Goal: Task Accomplishment & Management: Use online tool/utility

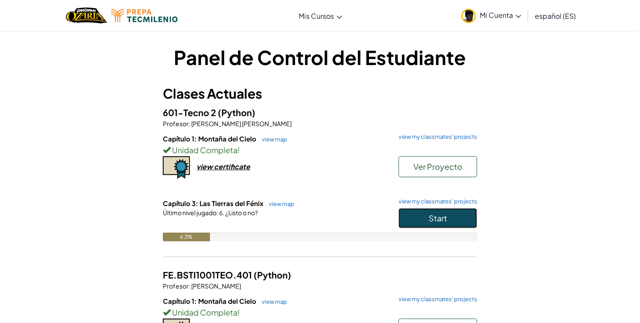
click at [456, 223] on button "Start" at bounding box center [437, 218] width 79 height 20
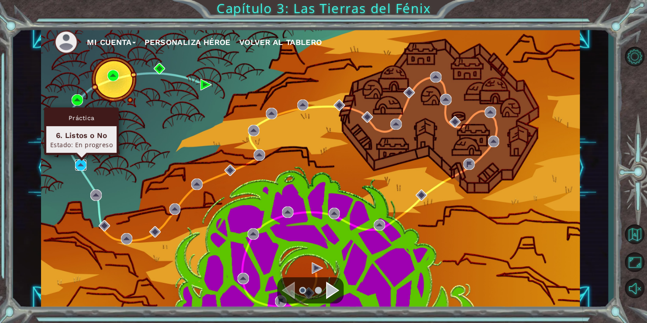
click at [82, 168] on img at bounding box center [80, 164] width 11 height 11
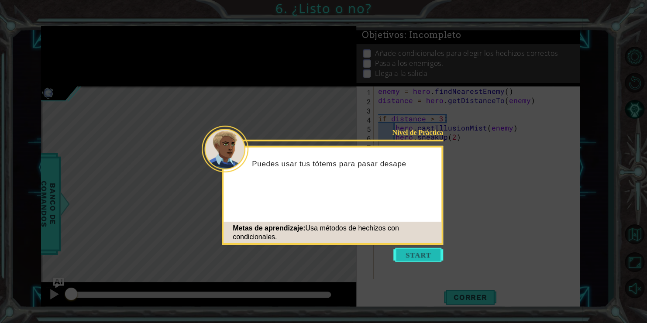
click at [405, 251] on button "Start" at bounding box center [418, 255] width 50 height 14
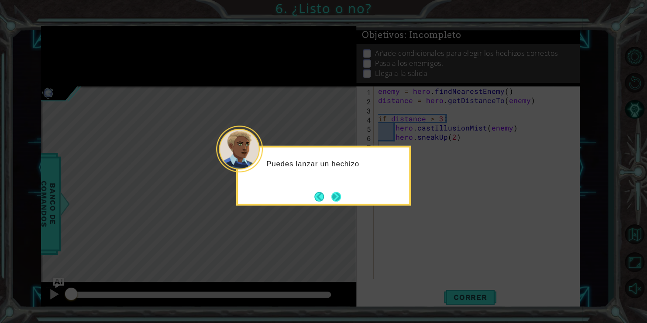
click at [339, 198] on button "Next" at bounding box center [336, 197] width 10 height 10
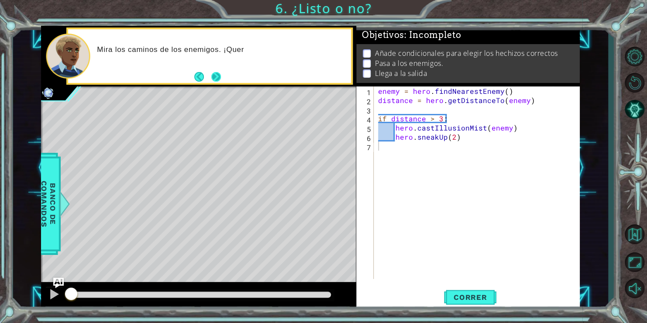
click at [219, 68] on div "Mira los caminos de los enemigos. ¡Quer" at bounding box center [221, 56] width 260 height 31
click at [219, 78] on button "Next" at bounding box center [216, 77] width 10 height 10
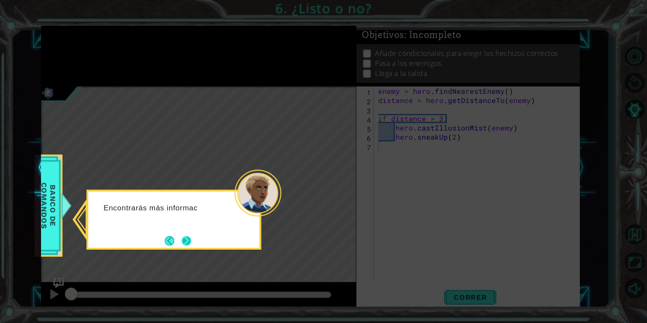
click at [185, 241] on button "Next" at bounding box center [187, 241] width 10 height 10
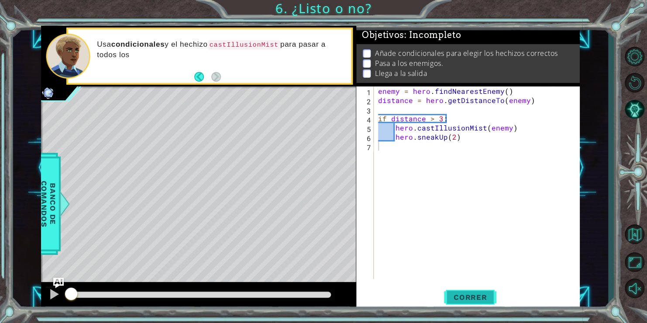
click at [469, 302] on button "Correr" at bounding box center [470, 297] width 52 height 22
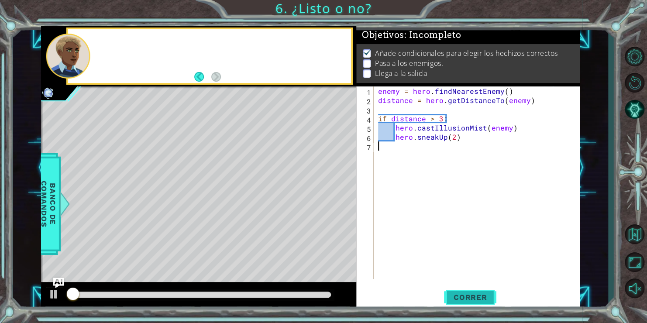
scroll to position [3, 0]
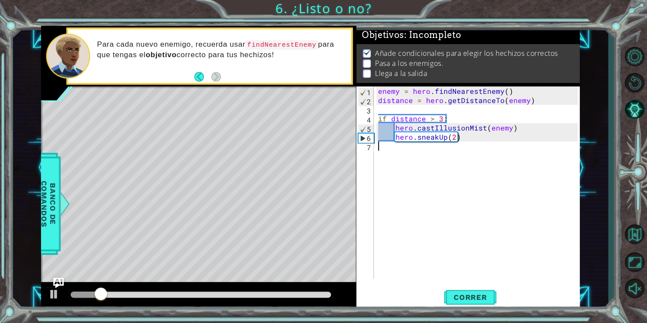
click at [466, 141] on div "enemy = hero . findNearestEnemy ( ) distance = hero . getDistanceTo ( enemy ) i…" at bounding box center [479, 191] width 206 height 211
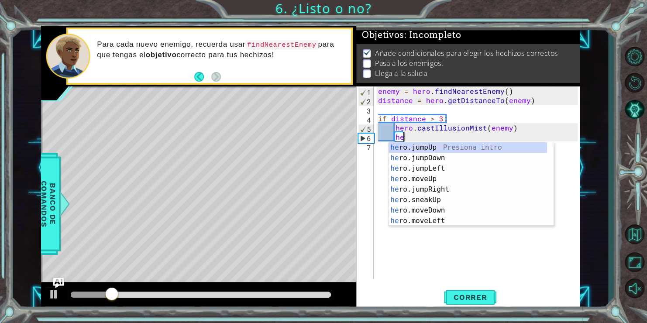
type textarea "h"
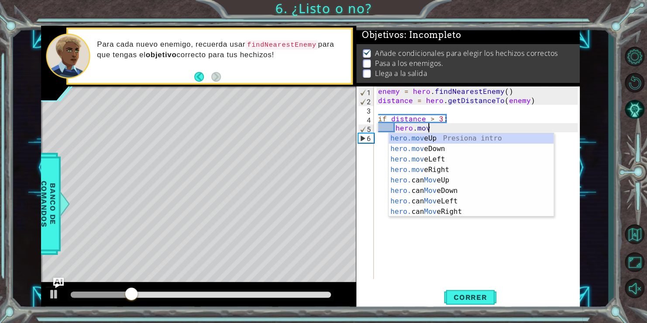
scroll to position [0, 3]
click at [458, 138] on div "hero.move Up Presiona intro hero.move Down Presiona intro hero.move Left Presio…" at bounding box center [470, 185] width 165 height 105
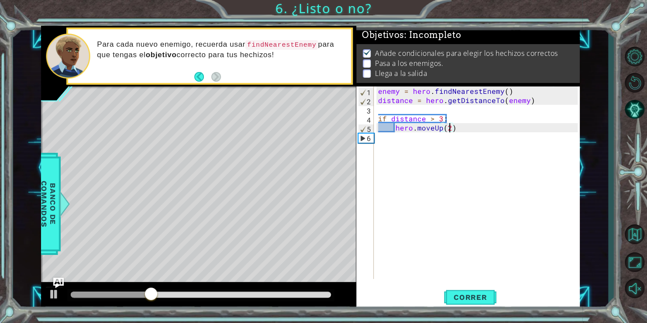
scroll to position [0, 4]
type textarea "hero.moveUp(2)"
click at [478, 301] on span "Correr" at bounding box center [470, 297] width 51 height 9
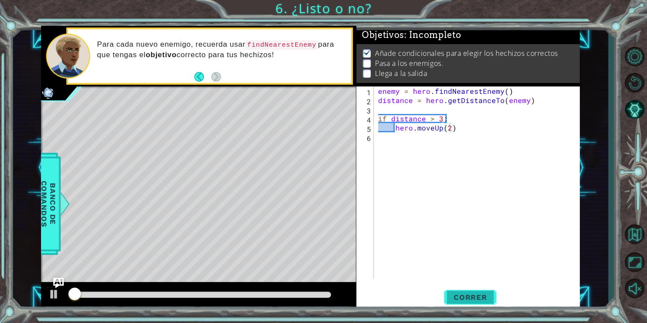
click at [478, 301] on span "Correr" at bounding box center [470, 297] width 51 height 9
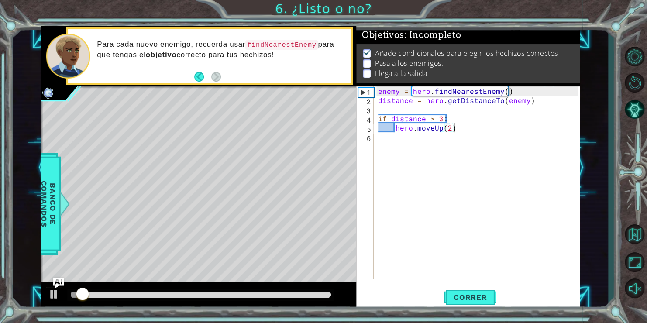
click at [465, 129] on div "enemy = hero . findNearestEnemy ( ) distance = hero . getDistanceTo ( enemy ) i…" at bounding box center [479, 191] width 206 height 211
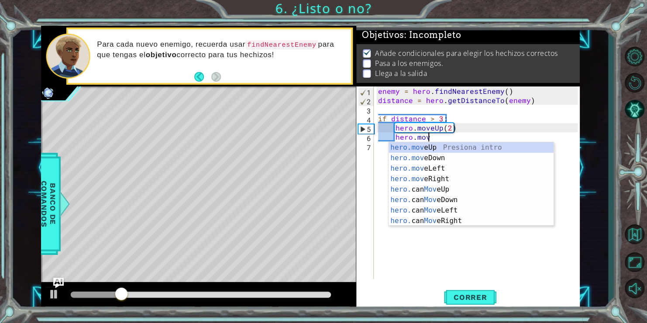
scroll to position [0, 3]
type textarea "hero.j"
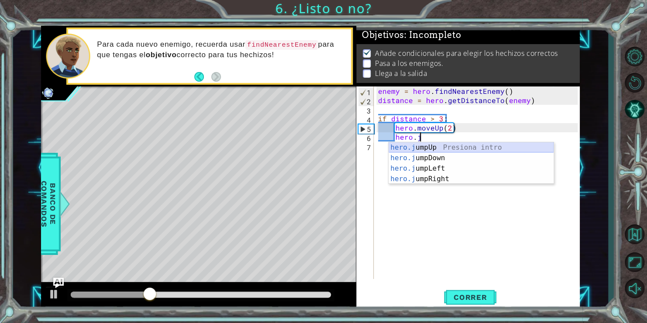
click at [448, 148] on div "hero.j umpUp Presiona intro hero.j umpDown Presiona intro hero.j umpLeft Presio…" at bounding box center [470, 173] width 165 height 63
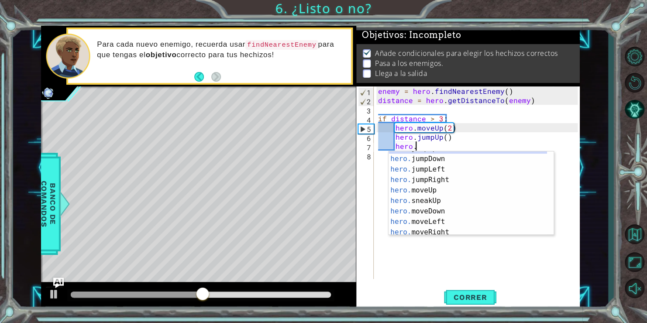
scroll to position [0, 0]
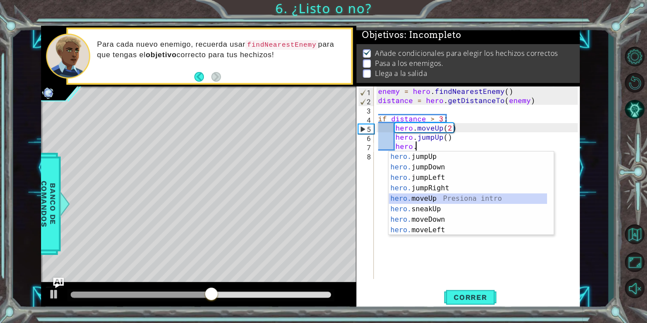
click at [433, 200] on div "hero. jumpUp Presiona intro hero. jumpDown Presiona intro hero. jumpLeft Presio…" at bounding box center [467, 203] width 158 height 105
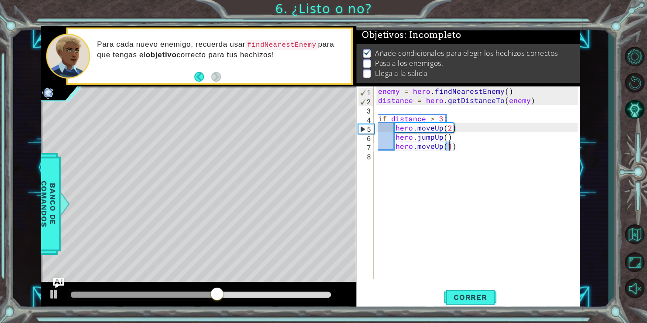
type textarea "hero.moveUp(2)"
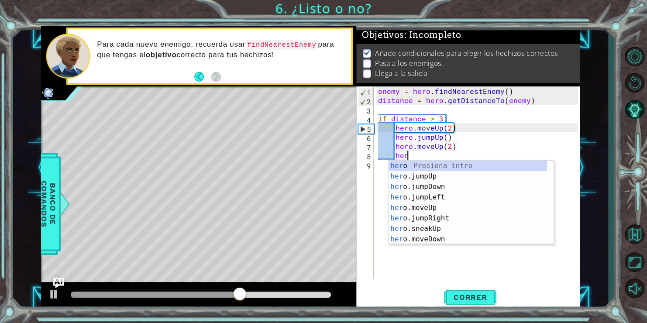
scroll to position [0, 1]
type textarea "hero"
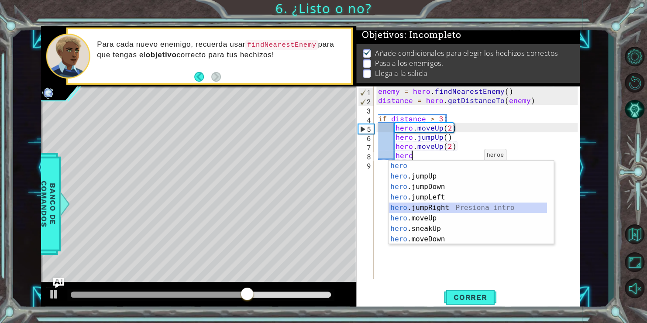
click at [441, 209] on div "hero Presiona intro hero .jumpUp Presiona intro hero .jumpDown Presiona intro h…" at bounding box center [467, 213] width 158 height 105
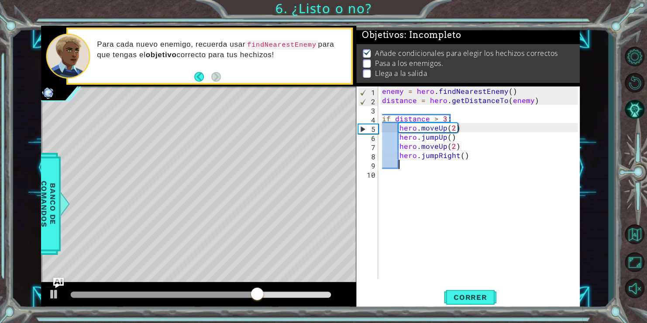
click at [427, 165] on div "enemy = hero . findNearestEnemy ( ) distance = hero . getDistanceTo ( enemy ) i…" at bounding box center [481, 191] width 202 height 211
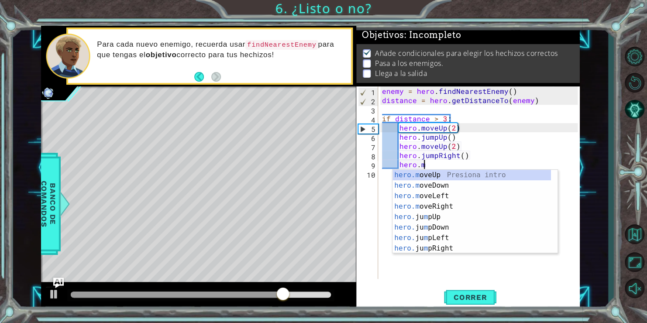
scroll to position [0, 2]
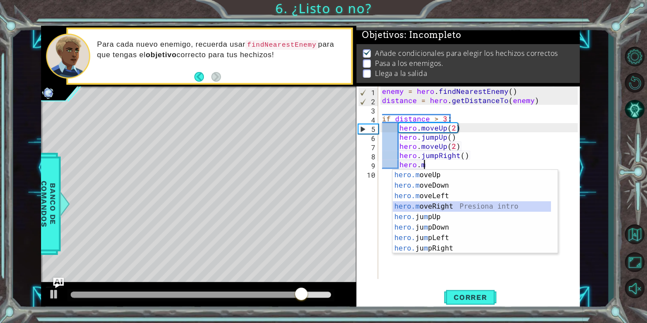
click at [472, 208] on div "hero.m oveUp Presiona intro hero.m oveDown Presiona intro hero.m oveLeft Presio…" at bounding box center [471, 222] width 158 height 105
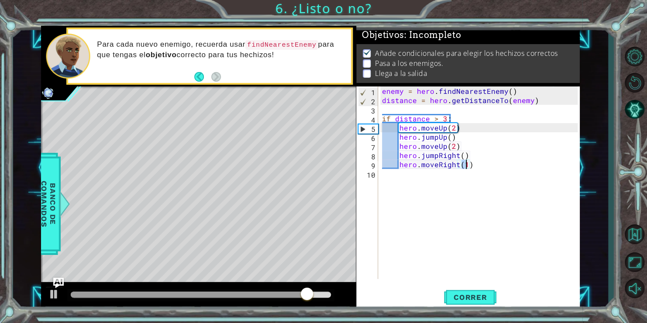
scroll to position [0, 5]
click at [463, 298] on span "Correr" at bounding box center [470, 297] width 51 height 9
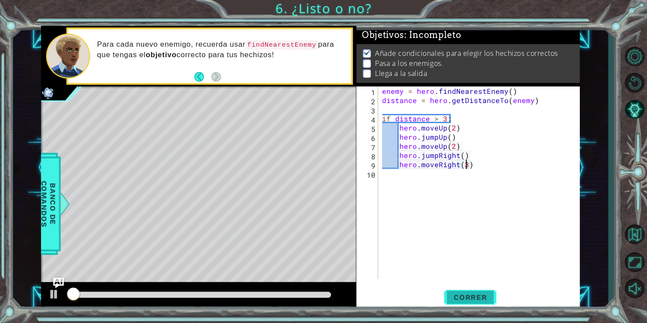
click at [463, 298] on span "Correr" at bounding box center [470, 297] width 51 height 9
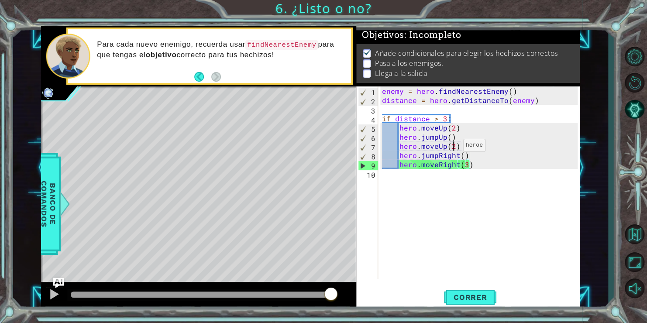
click at [452, 147] on div "enemy = hero . findNearestEnemy ( ) distance = hero . getDistanceTo ( enemy ) i…" at bounding box center [481, 191] width 202 height 211
click at [458, 293] on span "Correr" at bounding box center [470, 297] width 51 height 9
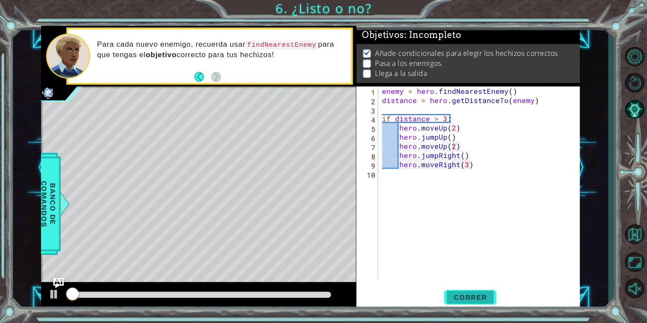
click at [458, 293] on span "Correr" at bounding box center [470, 297] width 51 height 9
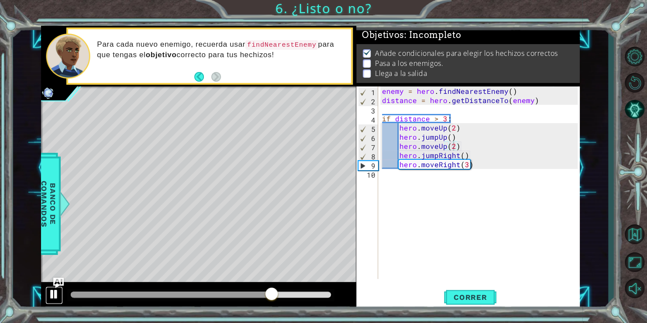
click at [53, 297] on div at bounding box center [53, 293] width 11 height 11
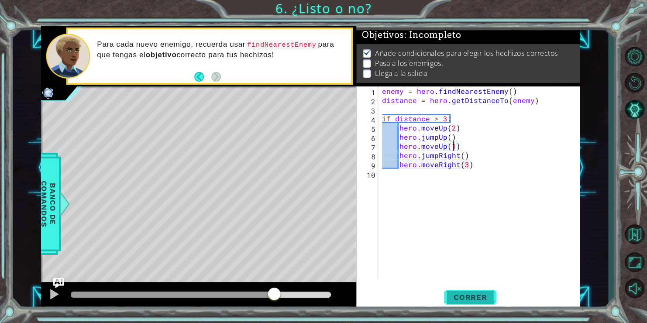
type textarea "hero.moveUp(1)"
click at [456, 300] on span "Correr" at bounding box center [470, 297] width 51 height 9
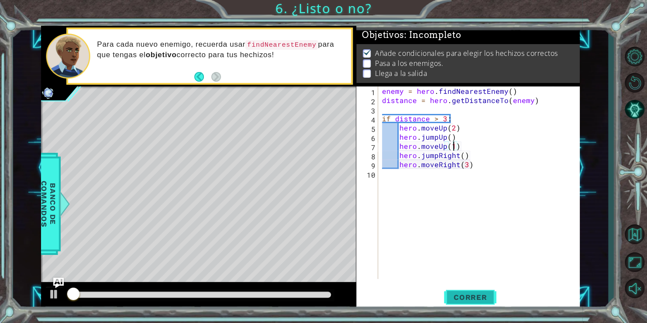
click at [456, 300] on span "Correr" at bounding box center [470, 297] width 51 height 9
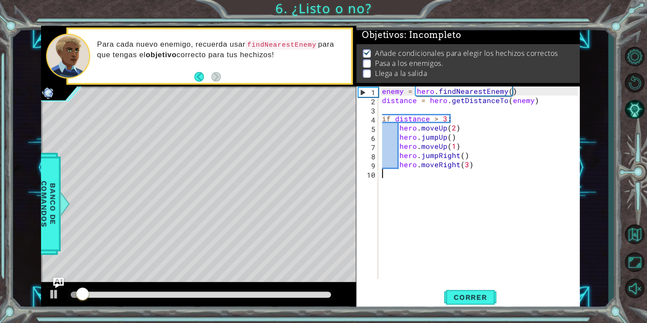
click at [407, 178] on div "enemy = hero . findNearestEnemy ( ) distance = hero . getDistanceTo ( enemy ) i…" at bounding box center [481, 191] width 202 height 211
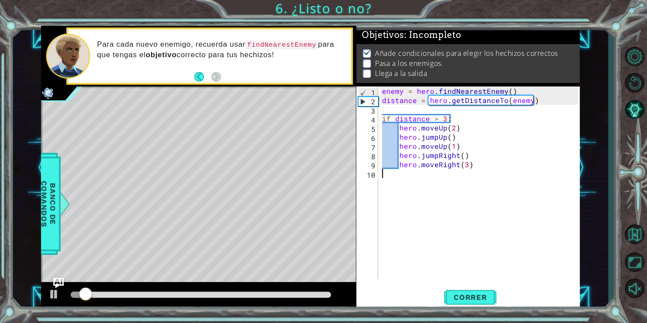
click at [407, 178] on div "enemy = hero . findNearestEnemy ( ) distance = hero . getDistanceTo ( enemy ) i…" at bounding box center [481, 191] width 202 height 211
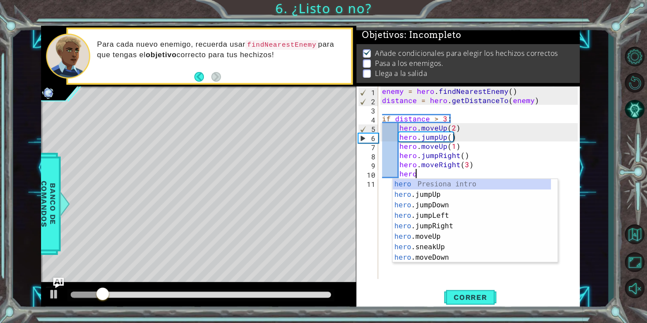
scroll to position [0, 2]
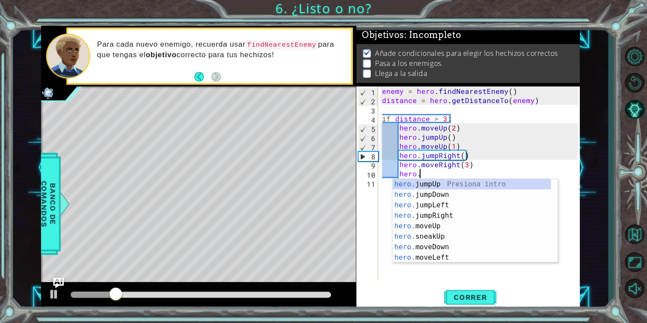
type textarea "hero."
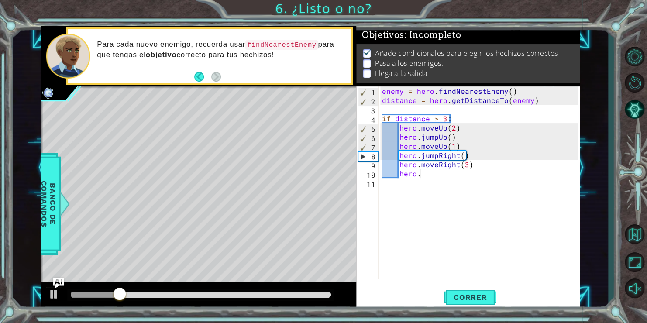
drag, startPoint x: 557, startPoint y: 206, endPoint x: 462, endPoint y: 198, distance: 95.9
click at [462, 198] on body "1 ההההההההההההההההההההההההההההההההההההההההההההההההההההההההההההההההההההההההההההה…" at bounding box center [323, 161] width 647 height 323
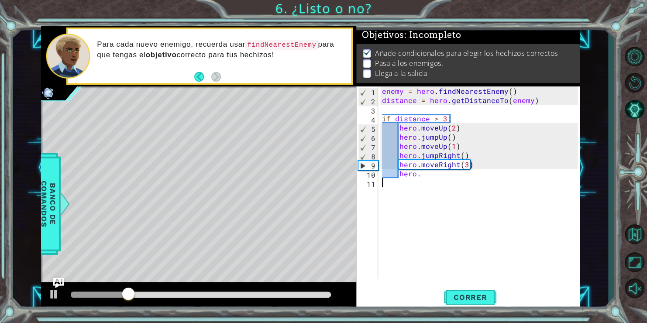
scroll to position [0, 0]
click at [442, 180] on div "enemy = hero . findNearestEnemy ( ) distance = hero . getDistanceTo ( enemy ) i…" at bounding box center [481, 191] width 202 height 211
click at [437, 176] on div "enemy = hero . findNearestEnemy ( ) distance = hero . getDistanceTo ( enemy ) i…" at bounding box center [481, 191] width 202 height 211
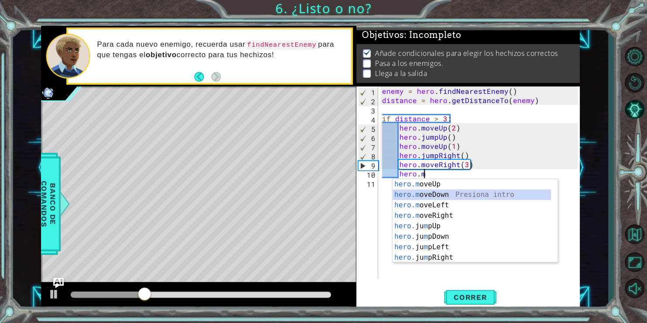
click at [456, 196] on div "hero.m oveUp Presiona intro hero.m oveDown Presiona intro hero.m oveLeft Presio…" at bounding box center [471, 231] width 158 height 105
type textarea "hero.moveDown(1)"
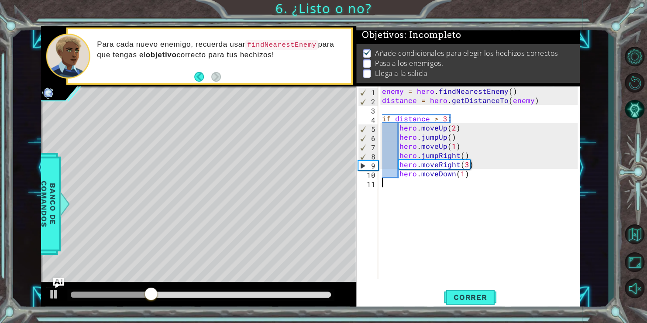
click at [457, 195] on div "enemy = hero . findNearestEnemy ( ) distance = hero . getDistanceTo ( enemy ) i…" at bounding box center [481, 191] width 202 height 211
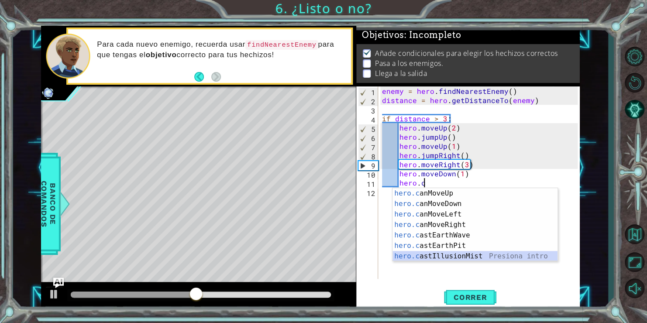
click at [494, 255] on div "hero.c anMoveUp Presiona intro hero.c anMoveDown Presiona intro hero.c anMoveLe…" at bounding box center [474, 235] width 165 height 94
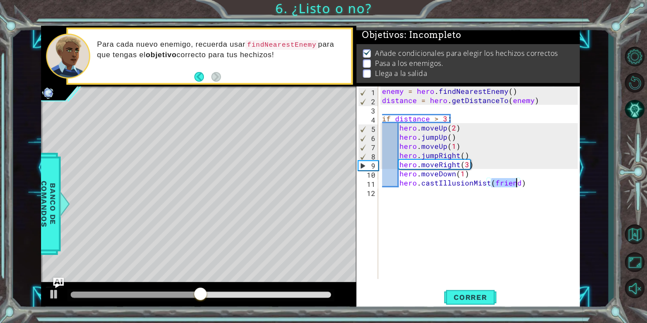
scroll to position [0, 7]
type textarea "hero.castIllusionMist(enemy)"
click at [483, 302] on button "Correr" at bounding box center [470, 297] width 52 height 22
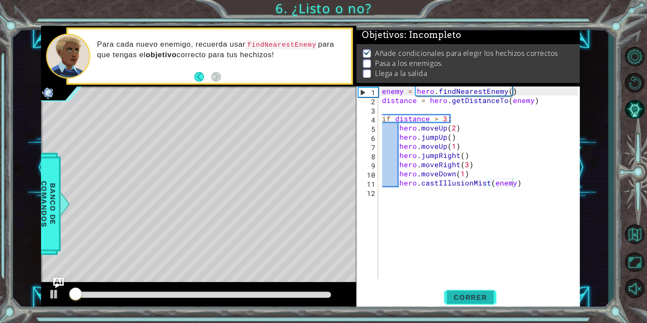
click at [483, 302] on button "Correr" at bounding box center [470, 297] width 52 height 22
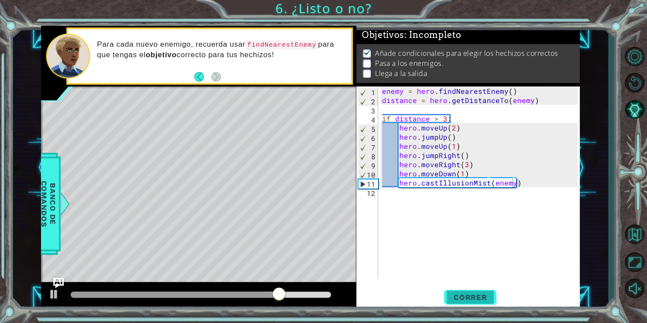
click at [472, 291] on button "Correr" at bounding box center [470, 297] width 52 height 22
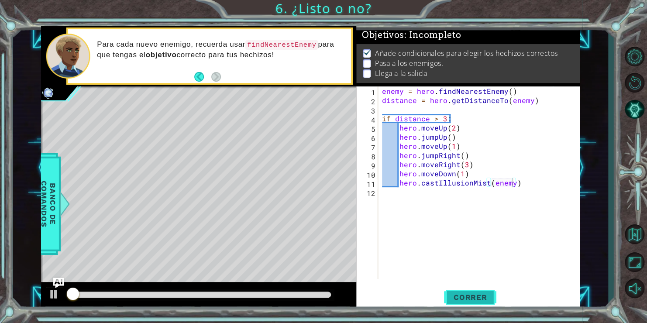
click at [472, 291] on button "Correr" at bounding box center [470, 297] width 52 height 22
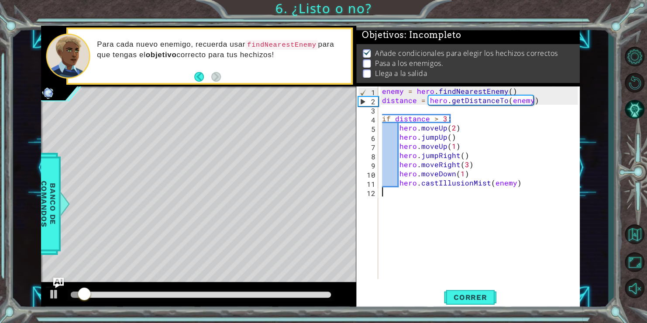
click at [399, 197] on div "enemy = hero . findNearestEnemy ( ) distance = hero . getDistanceTo ( enemy ) i…" at bounding box center [481, 191] width 202 height 211
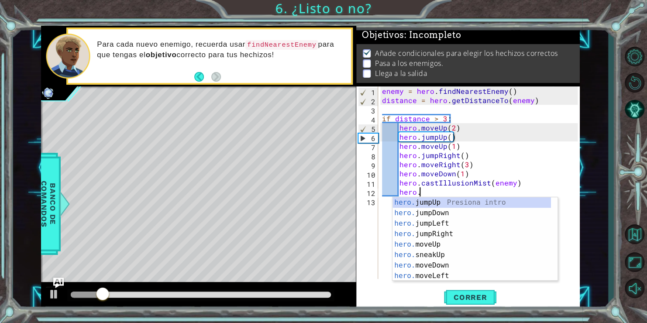
scroll to position [0, 2]
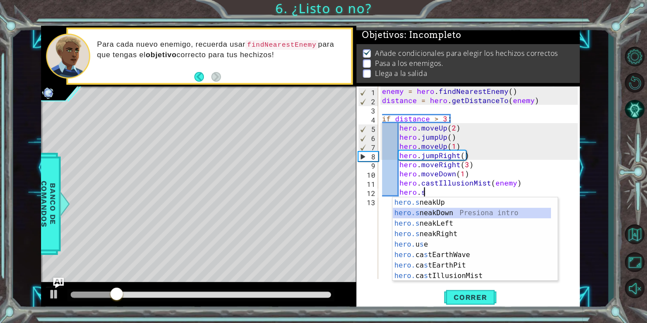
click at [466, 215] on div "hero.s neakUp Presiona intro hero.s neakDown Presiona intro hero.s neakLeft Pre…" at bounding box center [471, 249] width 158 height 105
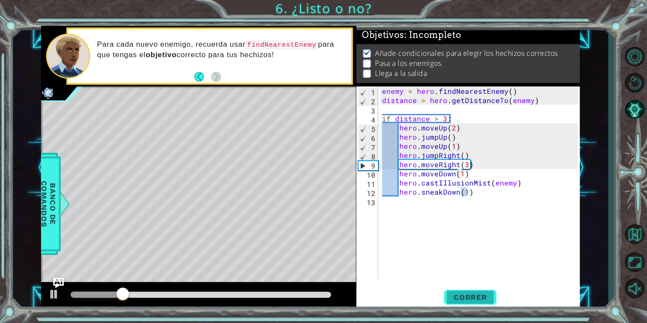
click at [459, 296] on span "Correr" at bounding box center [470, 297] width 51 height 9
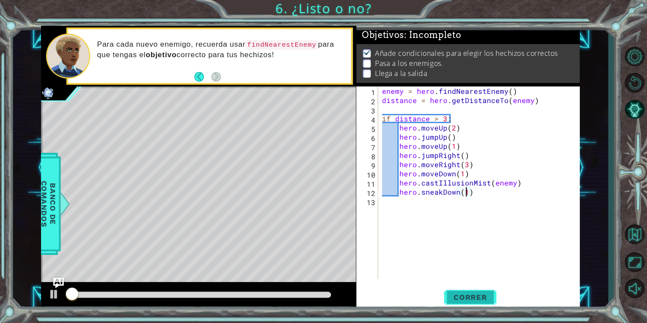
click at [459, 296] on span "Correr" at bounding box center [470, 297] width 51 height 9
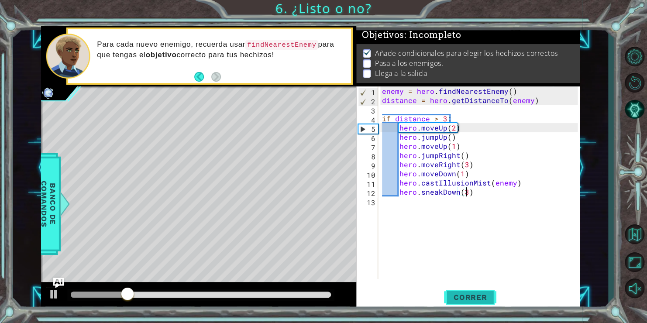
scroll to position [0, 5]
type textarea "hero.sneakDown(3)"
click at [461, 295] on span "Correr" at bounding box center [470, 297] width 51 height 9
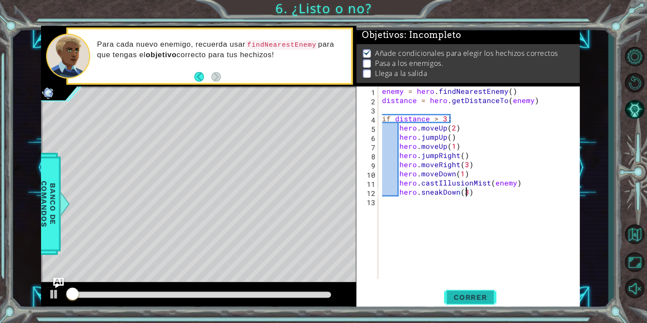
click at [461, 295] on span "Correr" at bounding box center [470, 297] width 51 height 9
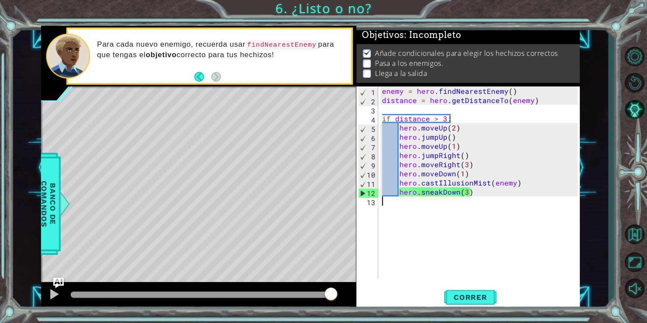
click at [480, 204] on div "enemy = hero . findNearestEnemy ( ) distance = hero . getDistanceTo ( enemy ) i…" at bounding box center [481, 191] width 202 height 211
click at [479, 192] on div "enemy = hero . findNearestEnemy ( ) distance = hero . getDistanceTo ( enemy ) i…" at bounding box center [481, 191] width 202 height 211
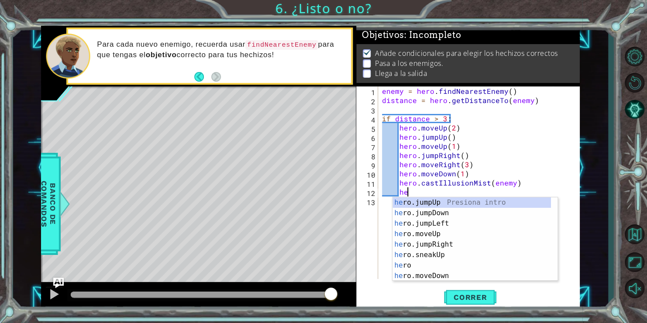
type textarea "h"
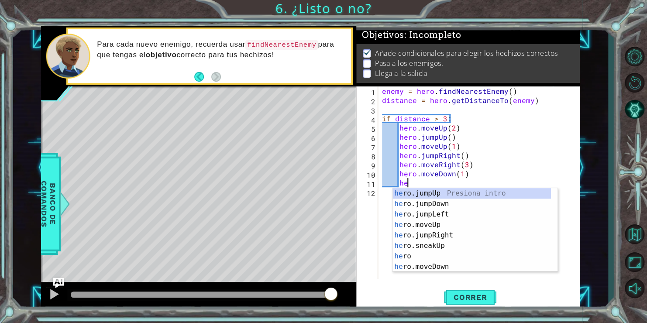
type textarea "h"
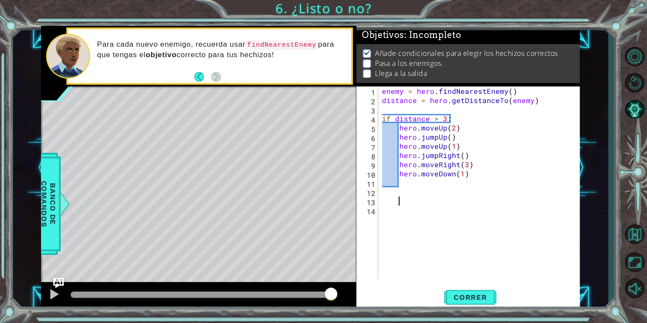
scroll to position [0, 0]
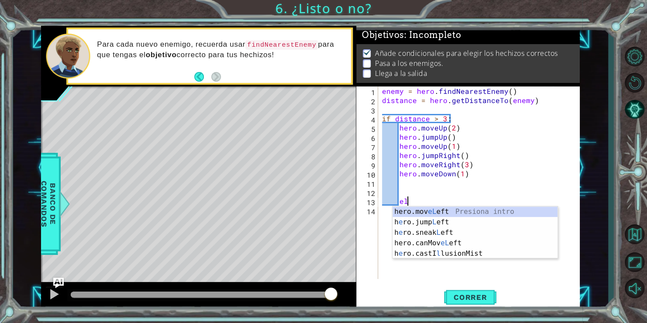
type textarea "e"
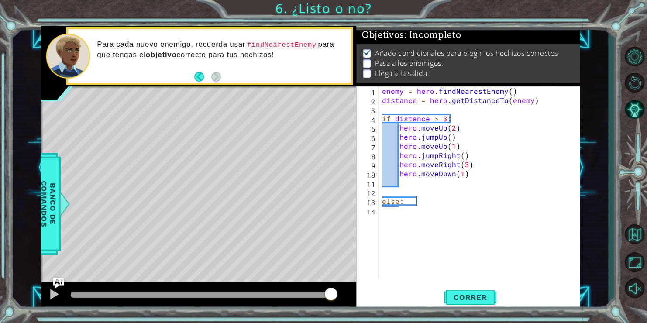
type textarea "else:"
